Goal: Task Accomplishment & Management: Manage account settings

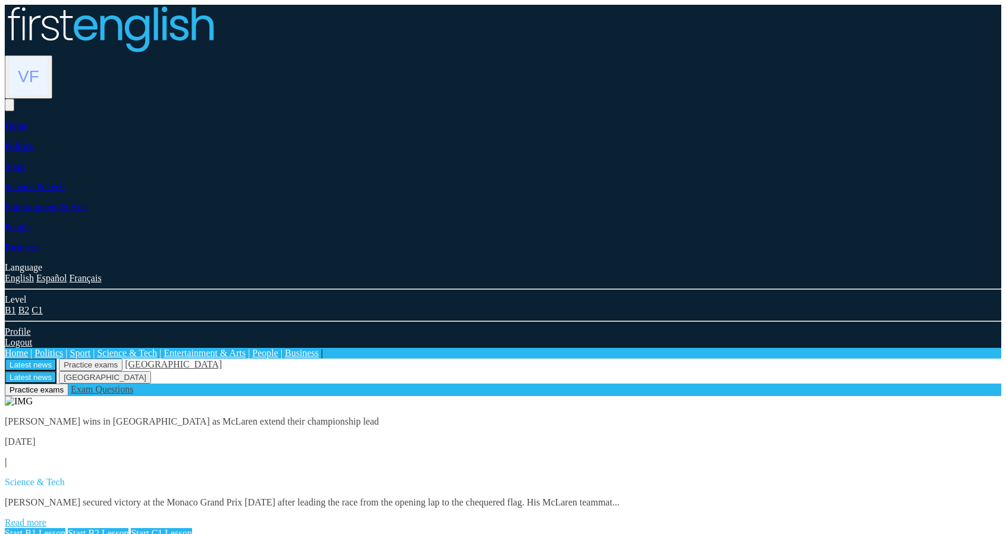
click at [46, 517] on link "Read more" at bounding box center [26, 522] width 42 height 10
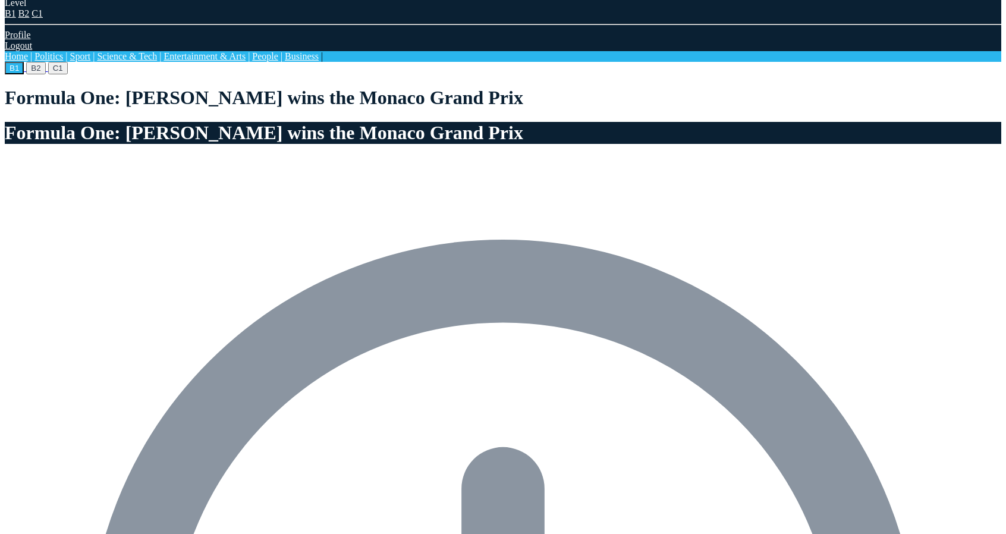
scroll to position [297, 0]
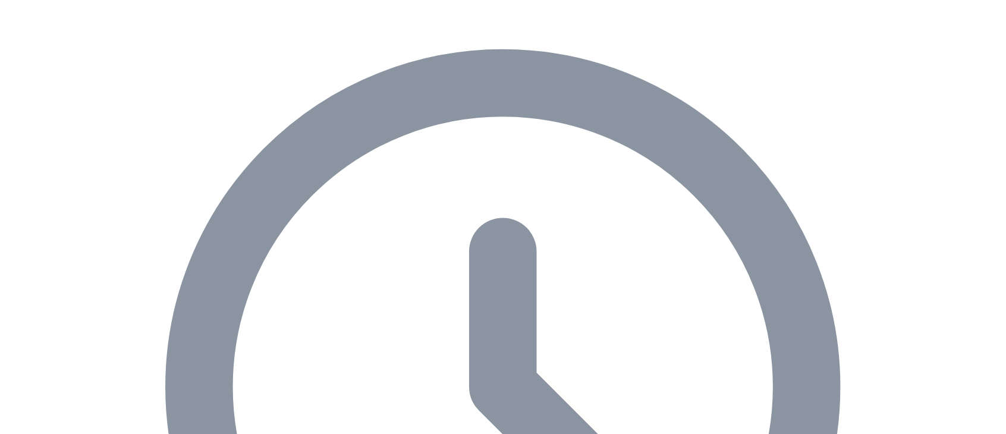
scroll to position [594, 0]
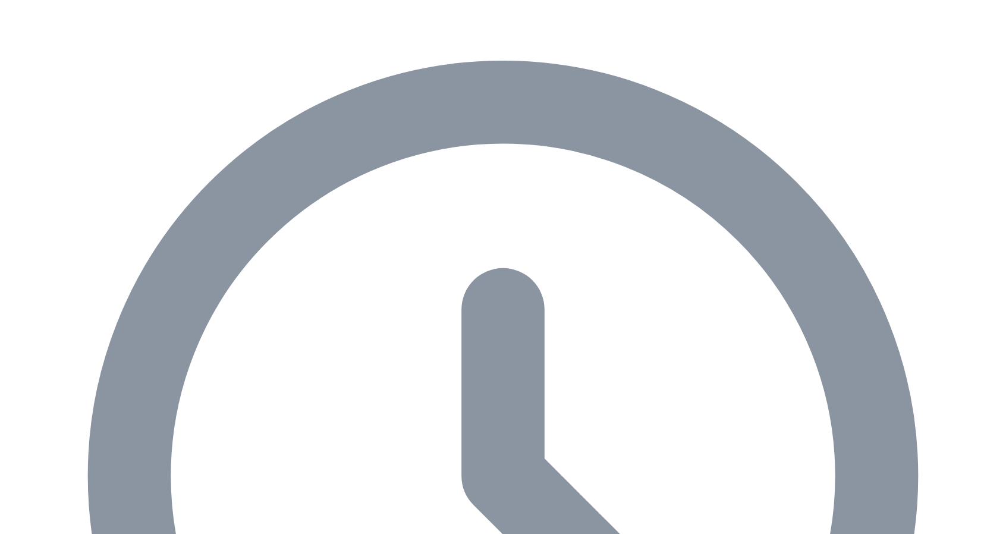
scroll to position [713, 0]
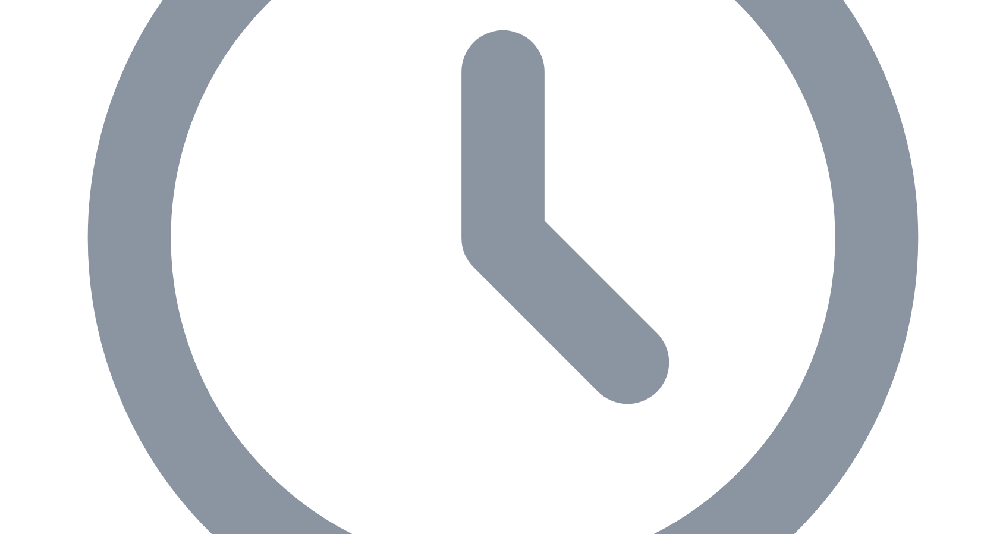
drag, startPoint x: 361, startPoint y: 178, endPoint x: 358, endPoint y: 219, distance: 41.1
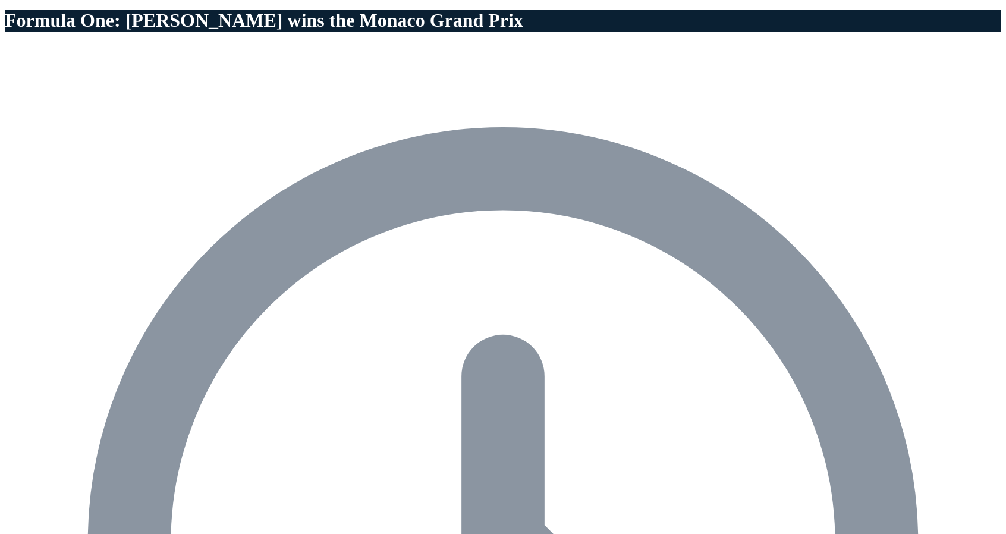
scroll to position [416, 0]
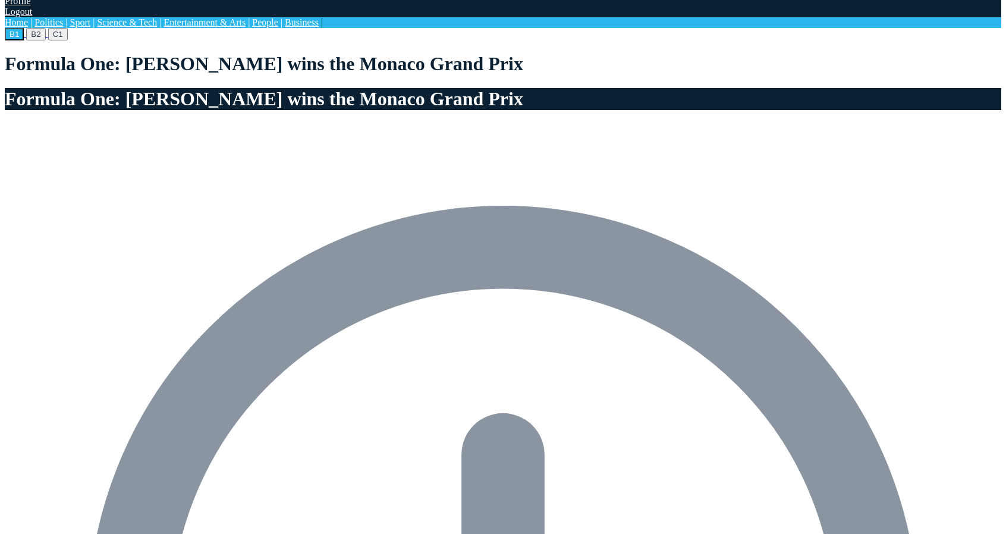
scroll to position [475, 0]
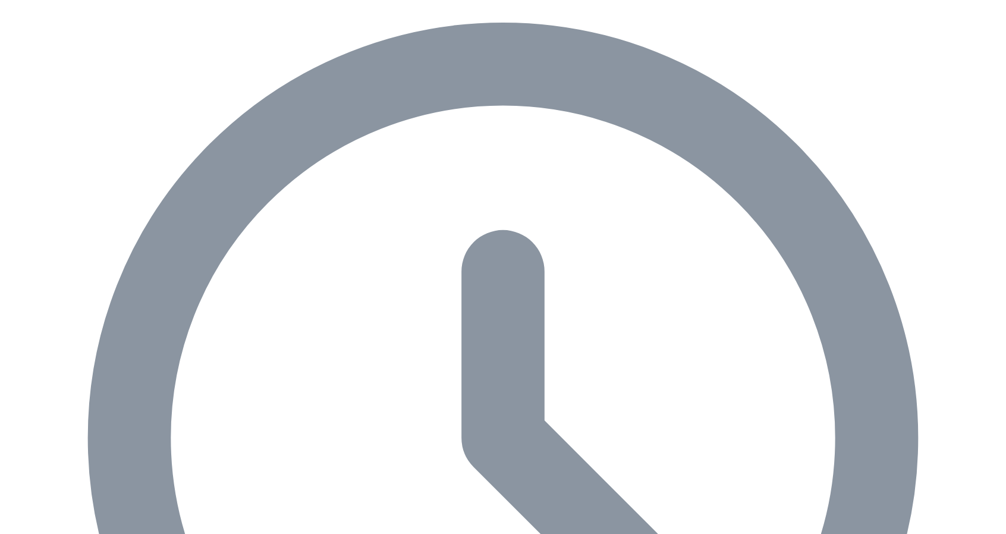
scroll to position [654, 0]
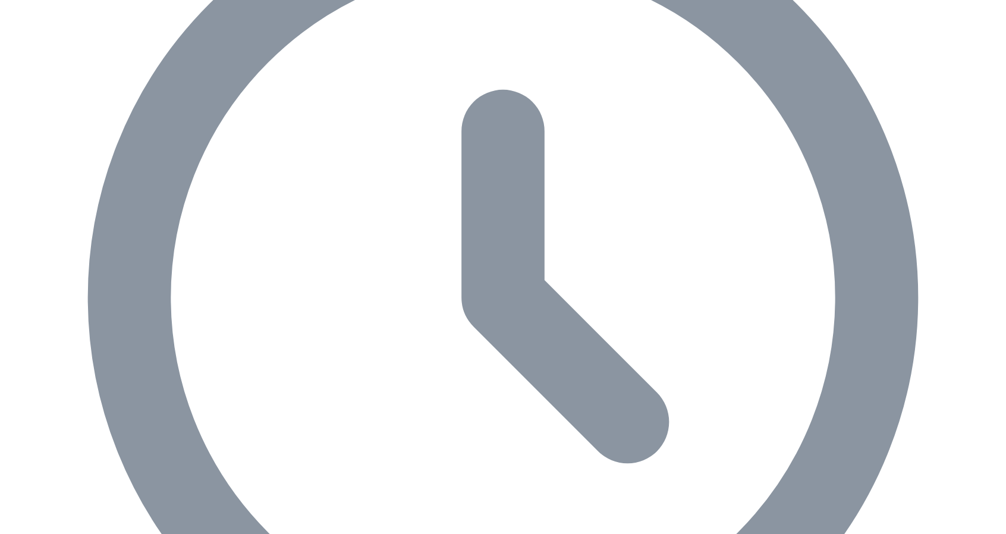
drag, startPoint x: 424, startPoint y: 268, endPoint x: 419, endPoint y: 259, distance: 10.9
drag, startPoint x: 398, startPoint y: 234, endPoint x: 349, endPoint y: 204, distance: 57.1
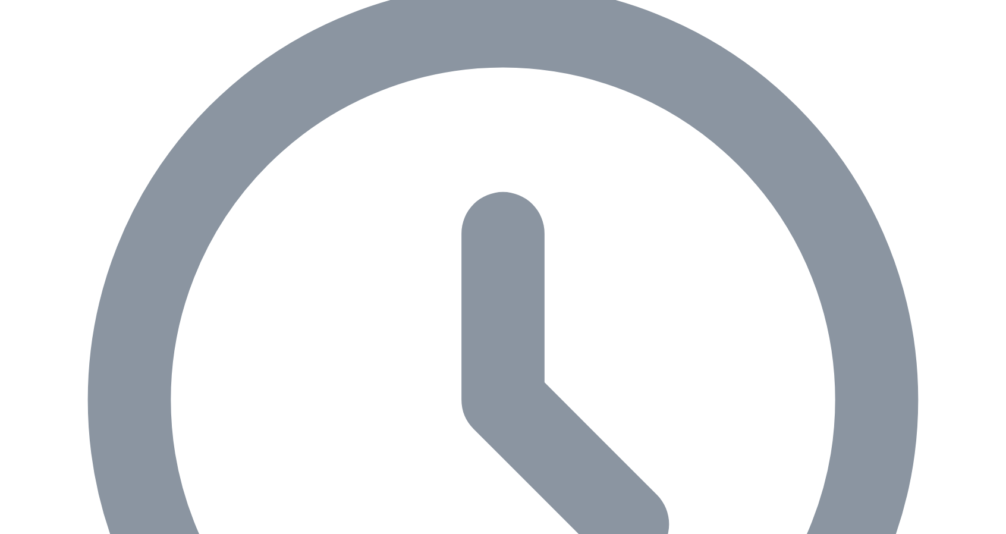
scroll to position [535, 0]
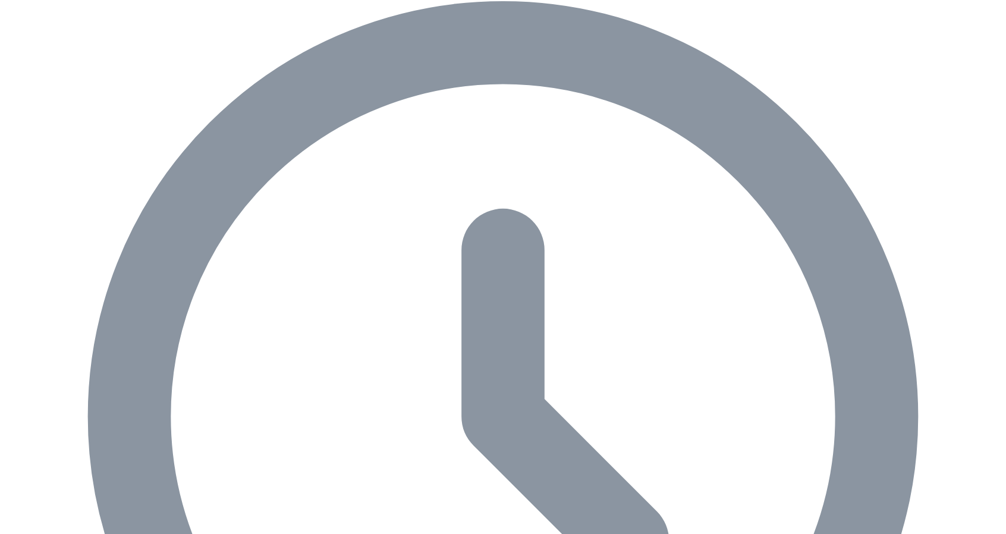
drag, startPoint x: 237, startPoint y: 221, endPoint x: 290, endPoint y: 247, distance: 59.3
drag, startPoint x: 323, startPoint y: 262, endPoint x: 294, endPoint y: 310, distance: 56.6
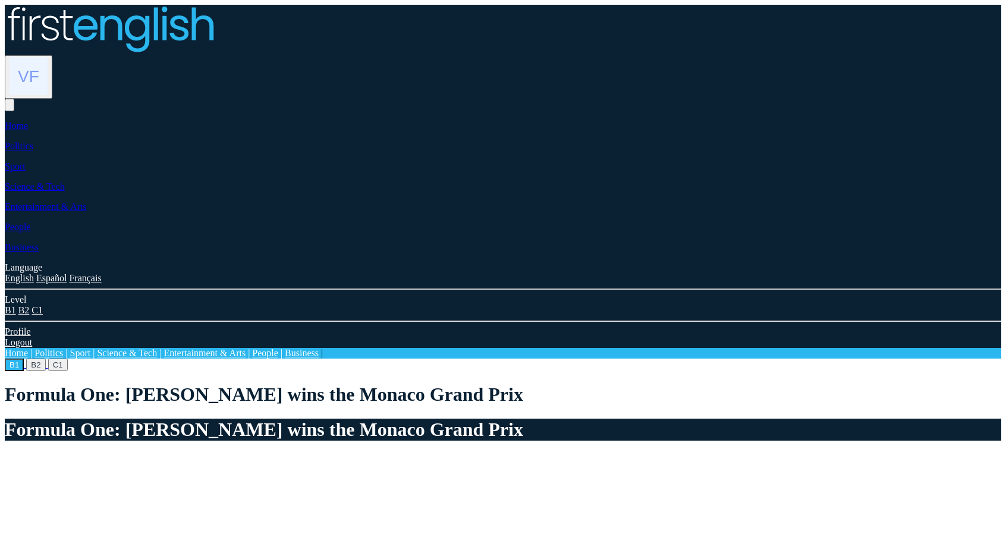
click at [48, 57] on img at bounding box center [29, 76] width 38 height 38
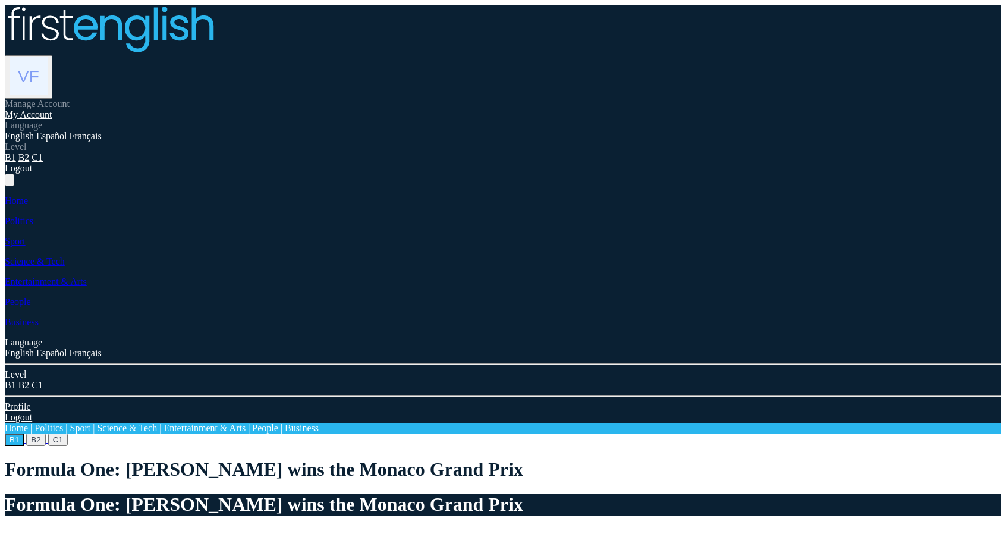
click at [52, 109] on link "My Account" at bounding box center [29, 114] width 48 height 10
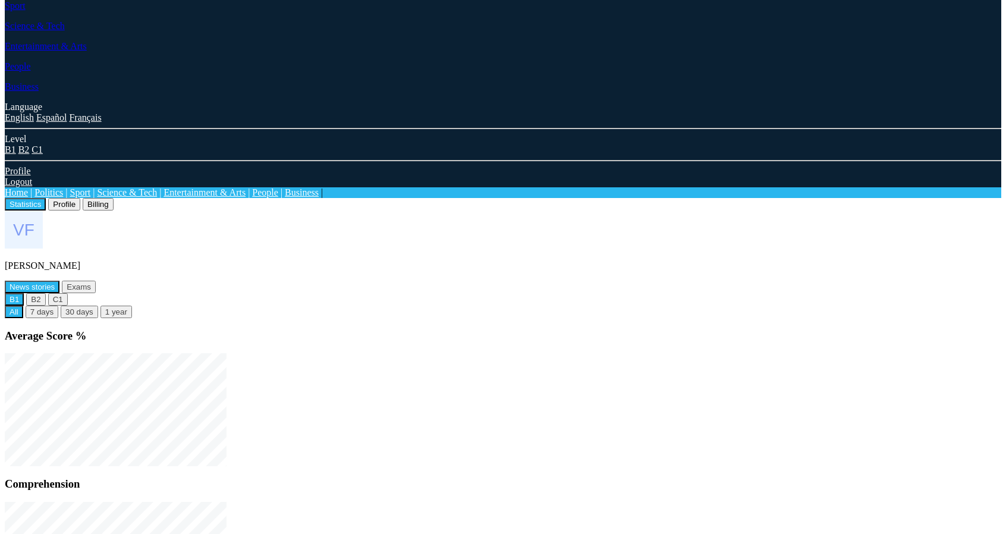
scroll to position [178, 0]
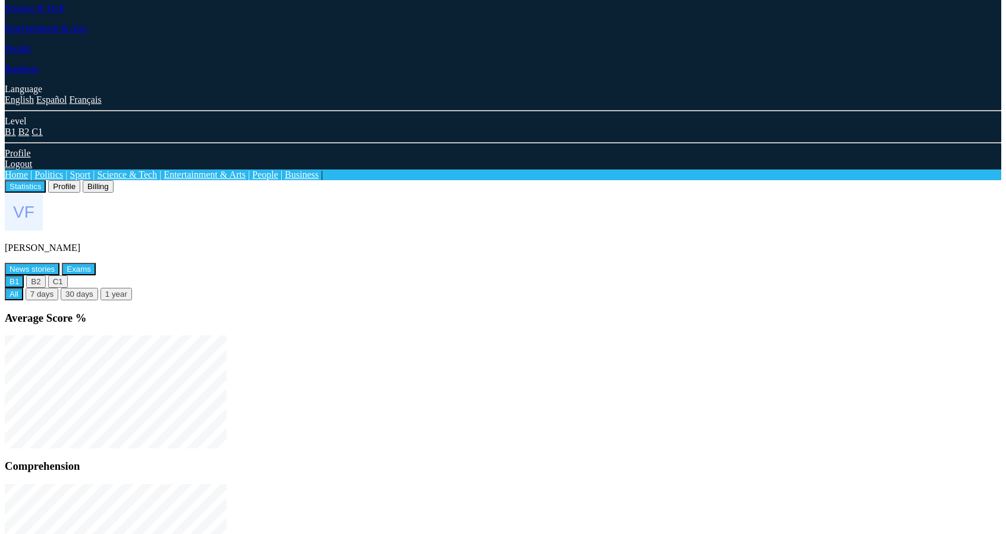
click at [96, 263] on button "Exams" at bounding box center [79, 269] width 34 height 12
click at [59, 263] on button "News stories" at bounding box center [32, 269] width 55 height 12
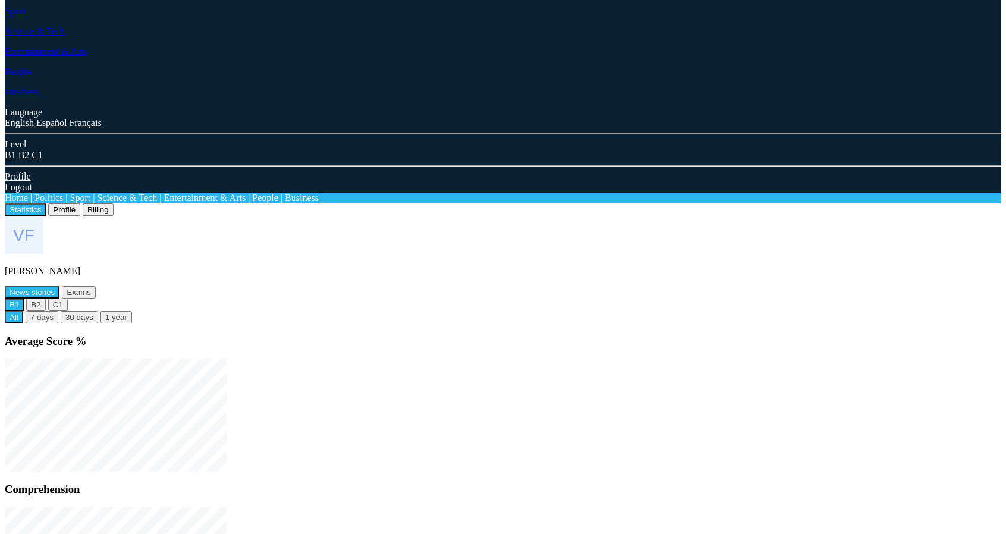
scroll to position [119, 0]
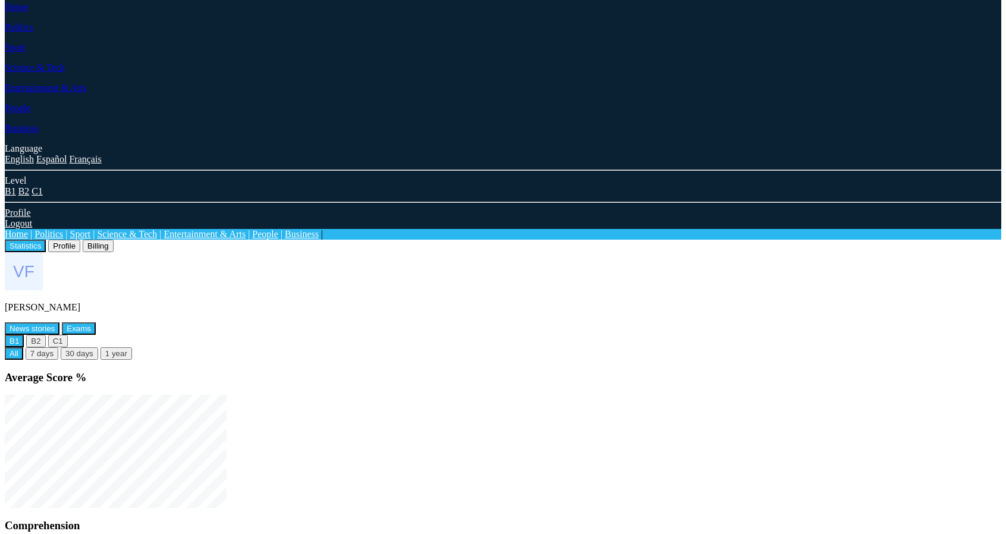
click at [96, 322] on button "Exams" at bounding box center [79, 328] width 34 height 12
click at [59, 322] on button "News stories" at bounding box center [32, 328] width 55 height 12
drag, startPoint x: 259, startPoint y: 197, endPoint x: 222, endPoint y: 204, distance: 37.5
drag, startPoint x: 226, startPoint y: 196, endPoint x: 329, endPoint y: 199, distance: 102.9
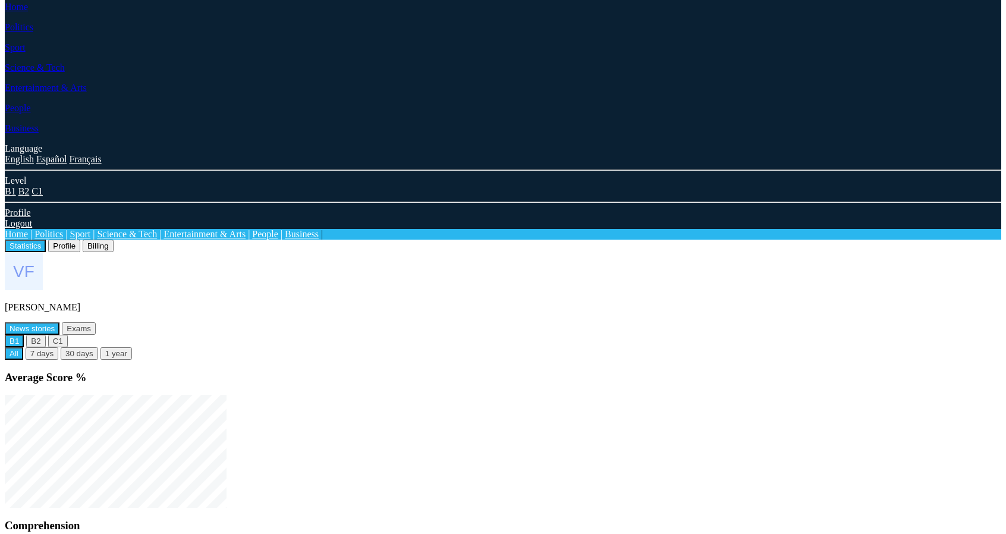
click at [329, 371] on h3 "Average Score %" at bounding box center [503, 377] width 996 height 13
copy h3 "Average Score %"
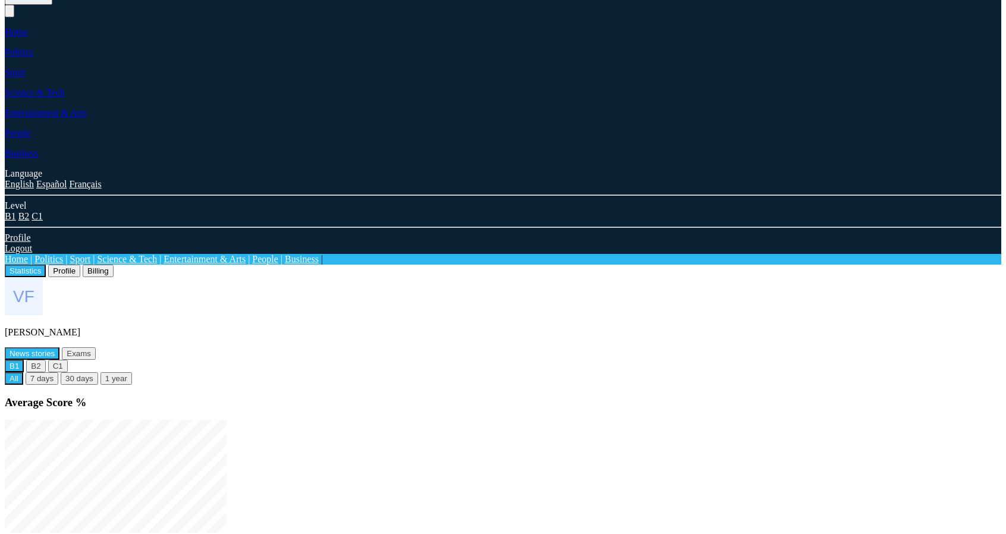
scroll to position [0, 0]
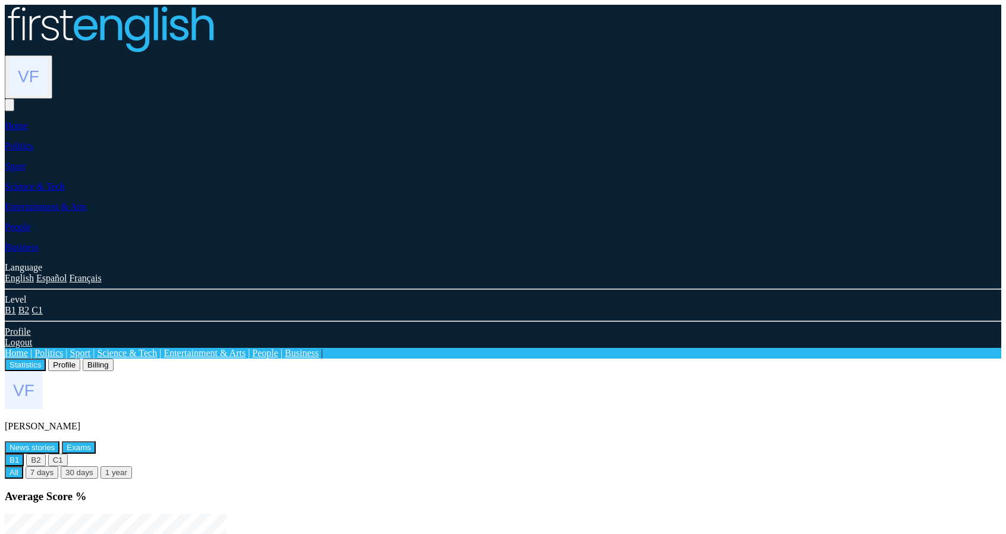
click at [96, 441] on button "Exams" at bounding box center [79, 447] width 34 height 12
click at [59, 441] on button "News stories" at bounding box center [32, 447] width 55 height 12
click at [238, 490] on h3 "Average Score %" at bounding box center [503, 496] width 996 height 13
click at [216, 490] on h3 "Average Score %" at bounding box center [503, 496] width 996 height 13
drag, startPoint x: 222, startPoint y: 318, endPoint x: 316, endPoint y: 320, distance: 93.9
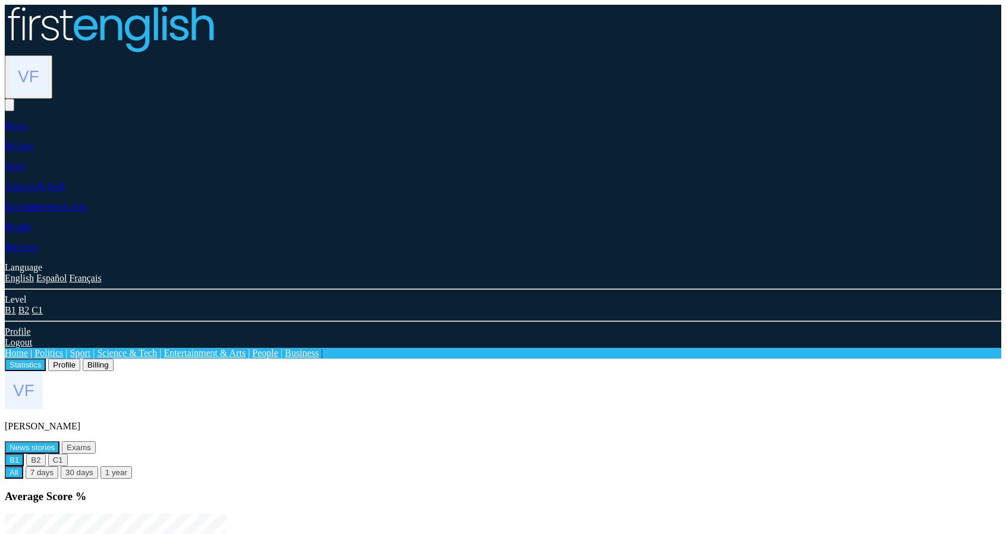
click at [316, 490] on h3 "Average Score %" at bounding box center [503, 496] width 996 height 13
click at [239, 490] on h3 "Average Score %" at bounding box center [503, 496] width 996 height 13
drag, startPoint x: 229, startPoint y: 319, endPoint x: 215, endPoint y: 319, distance: 13.7
click at [222, 490] on h3 "Average Score %" at bounding box center [503, 496] width 996 height 13
click at [206, 490] on h3 "Average Score %" at bounding box center [503, 496] width 996 height 13
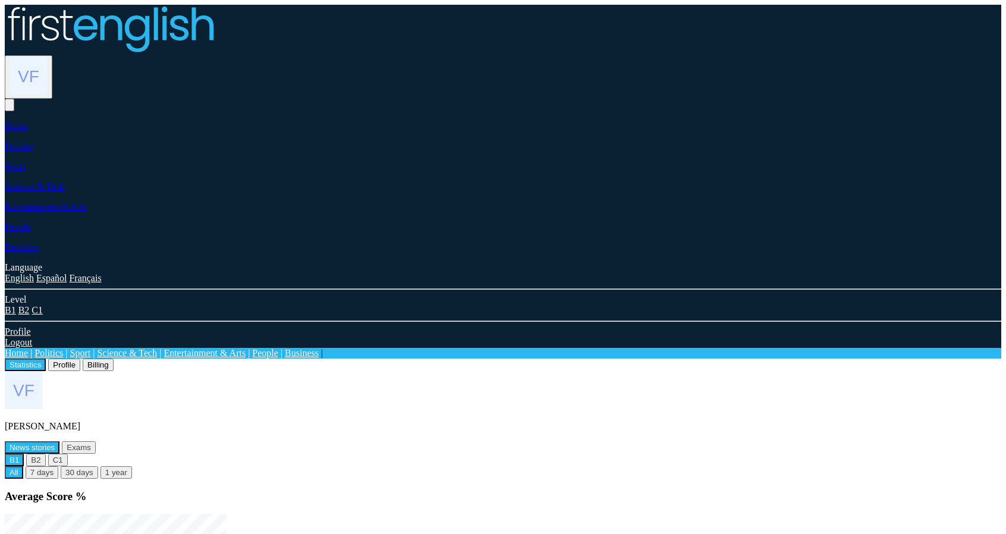
click at [219, 490] on h3 "Average Score %" at bounding box center [503, 496] width 996 height 13
drag, startPoint x: 222, startPoint y: 317, endPoint x: 314, endPoint y: 320, distance: 91.6
click at [314, 490] on h3 "Average Score %" at bounding box center [503, 496] width 996 height 13
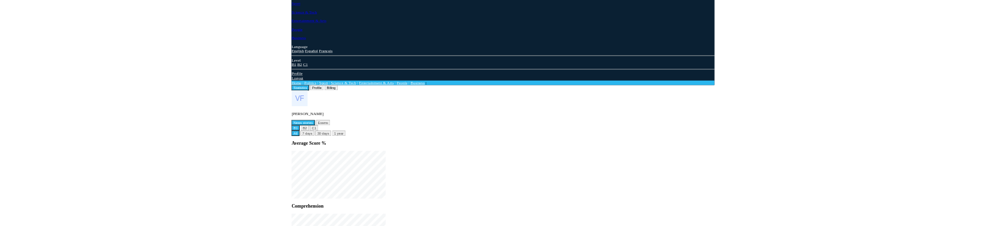
scroll to position [151, 0]
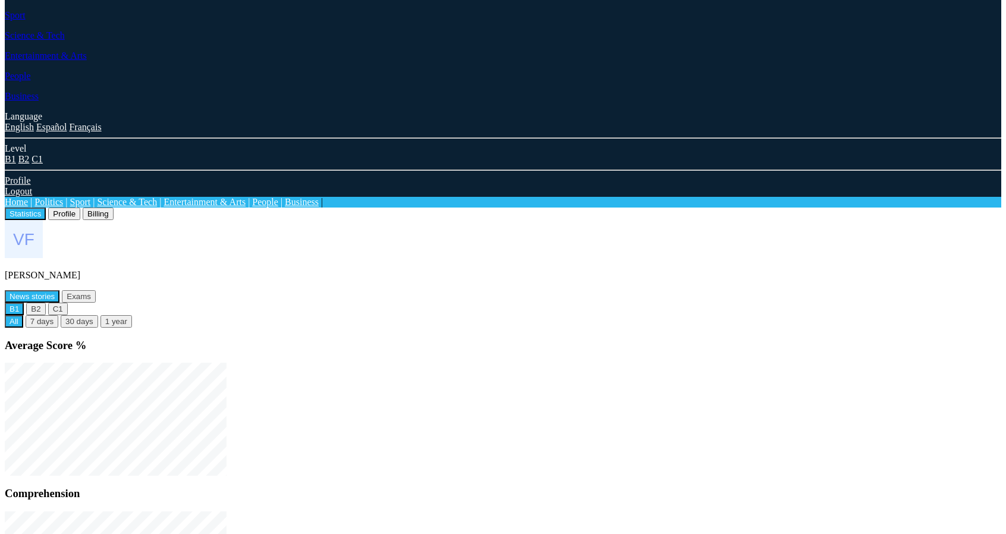
drag, startPoint x: 221, startPoint y: 168, endPoint x: 304, endPoint y: 162, distance: 83.5
click at [304, 339] on h3 "Average Score %" at bounding box center [503, 345] width 996 height 13
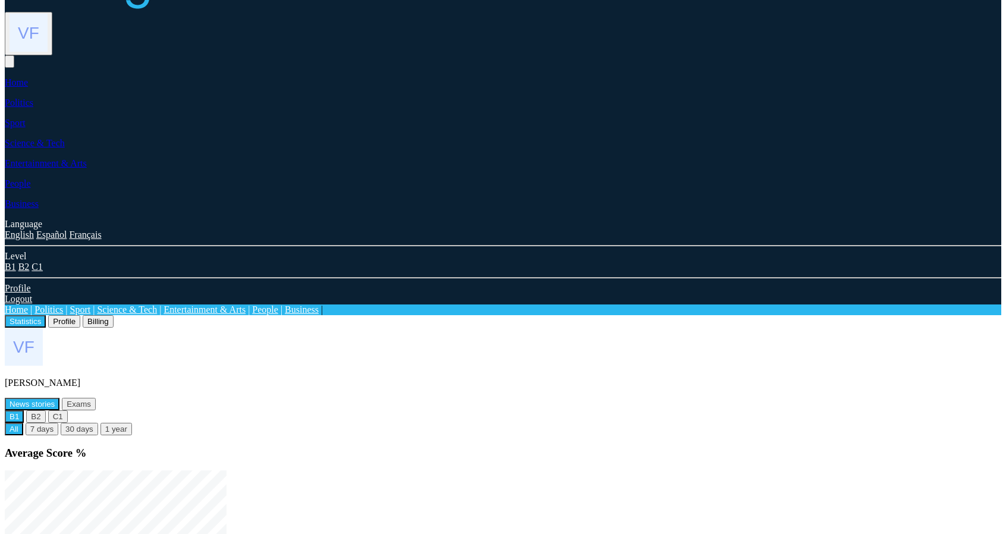
scroll to position [32, 0]
